Goal: Check status

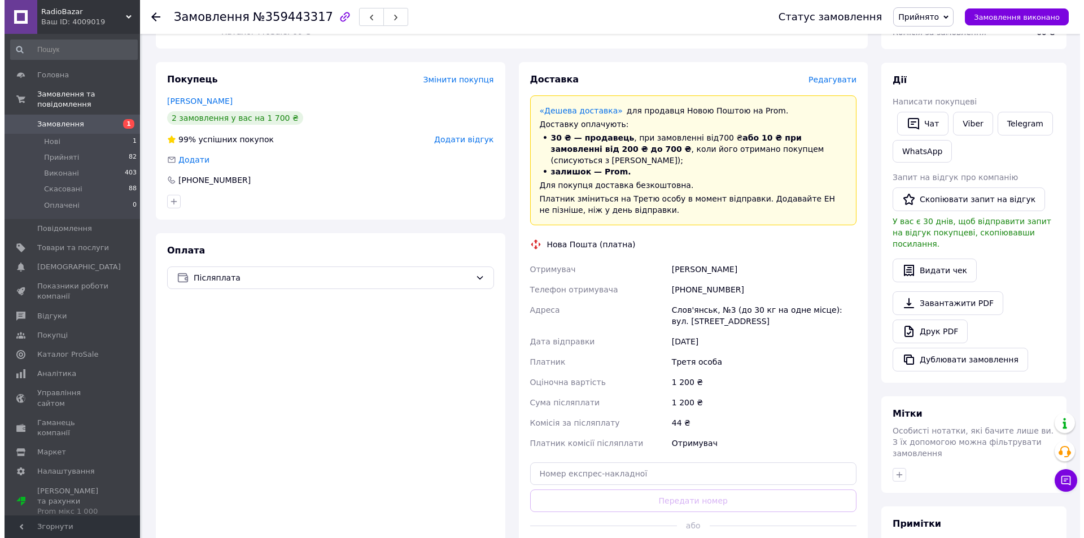
scroll to position [162, 0]
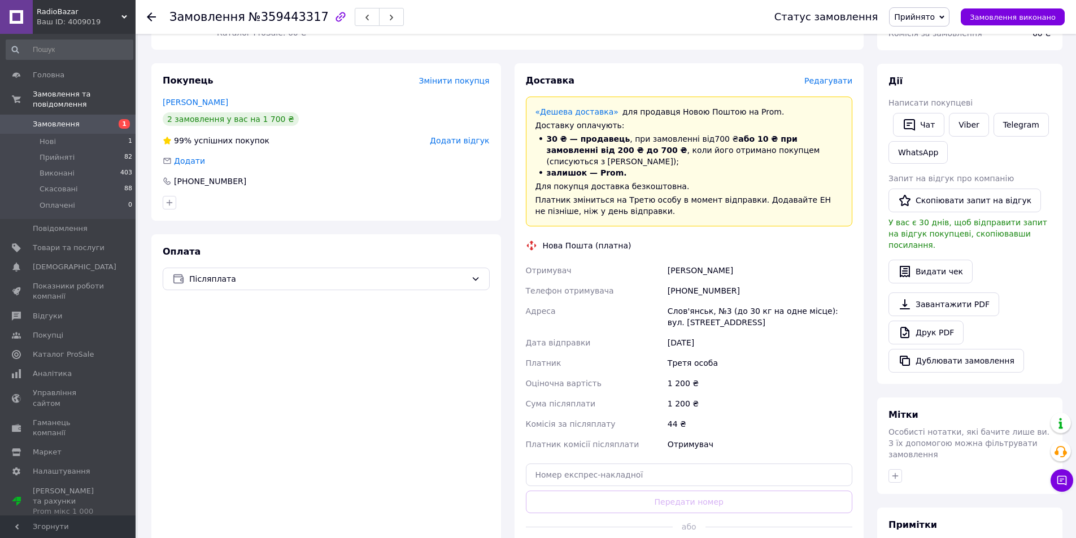
click at [839, 79] on span "Редагувати" at bounding box center [828, 80] width 48 height 9
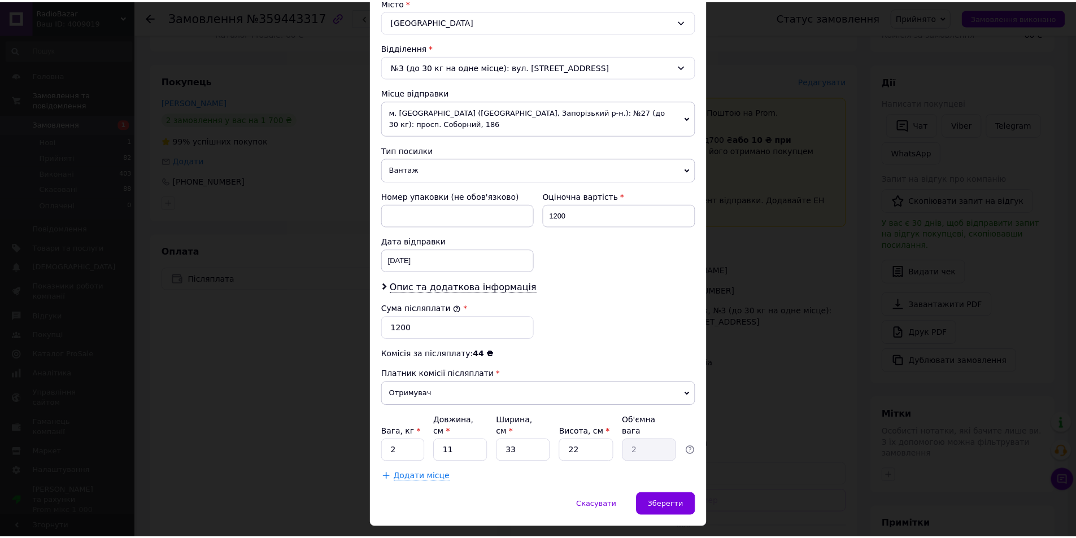
scroll to position [335, 0]
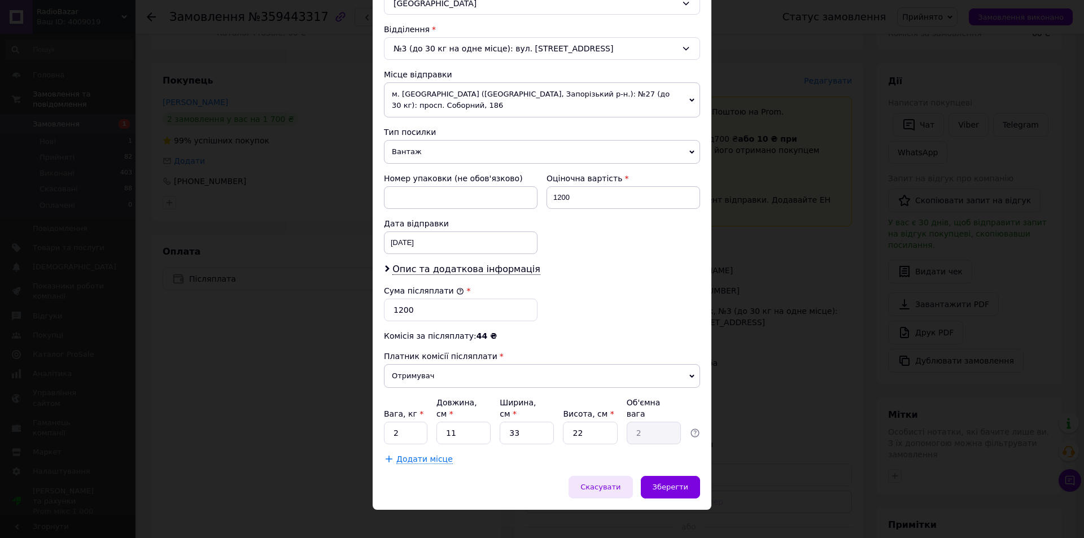
click at [608, 483] on span "Скасувати" at bounding box center [601, 487] width 40 height 8
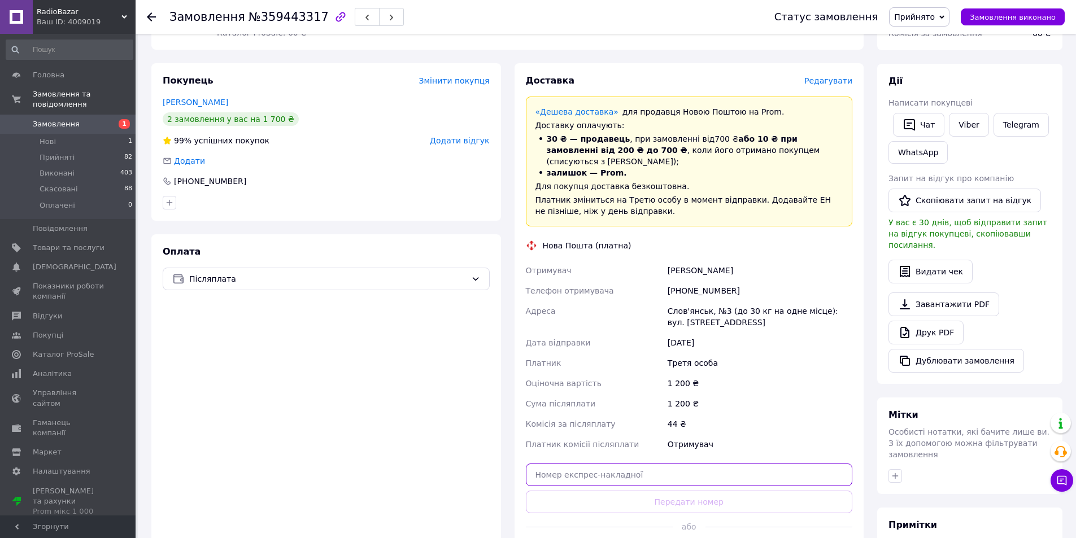
click at [720, 466] on input "text" at bounding box center [689, 475] width 327 height 23
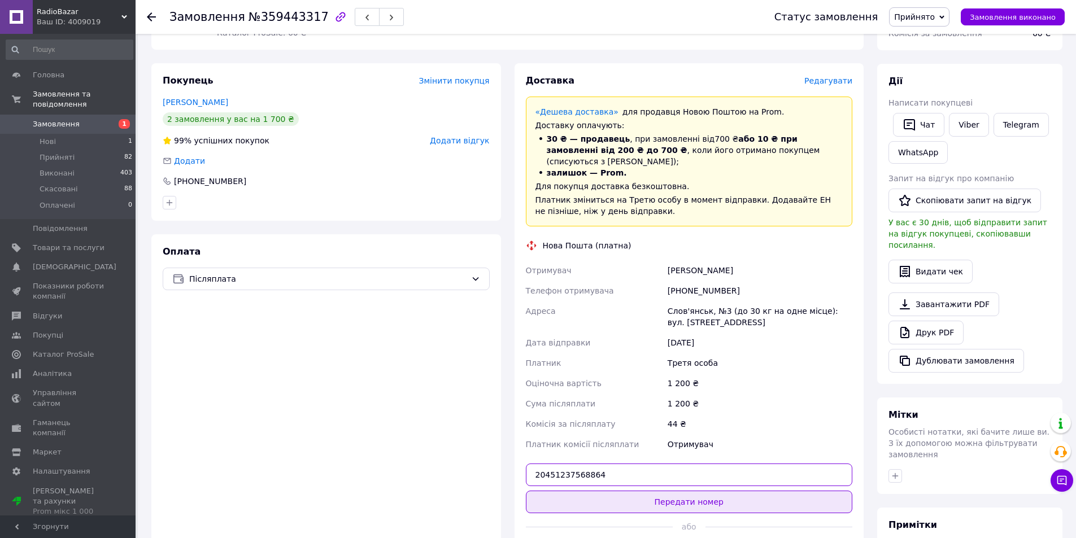
type input "20451237568864"
click at [696, 492] on button "Передати номер" at bounding box center [689, 502] width 327 height 23
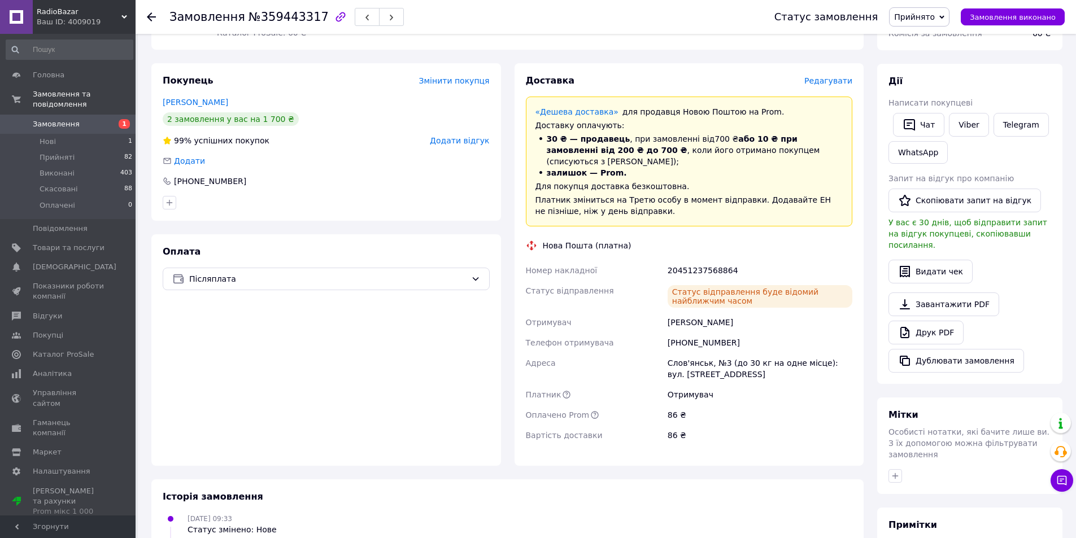
click at [153, 19] on icon at bounding box center [151, 16] width 9 height 9
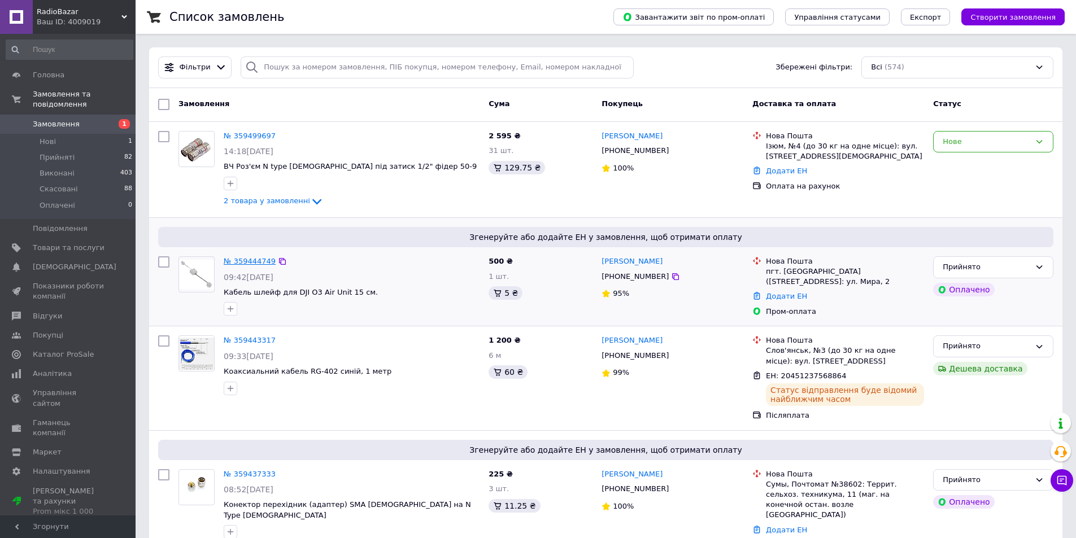
click at [241, 257] on link "№ 359444749" at bounding box center [250, 261] width 52 height 8
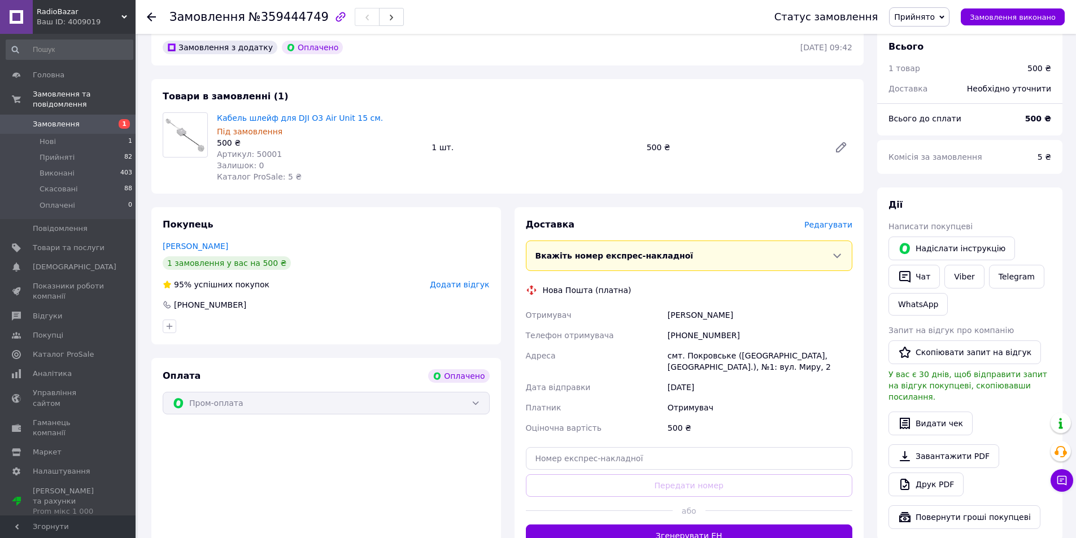
scroll to position [320, 0]
